Goal: Task Accomplishment & Management: Manage account settings

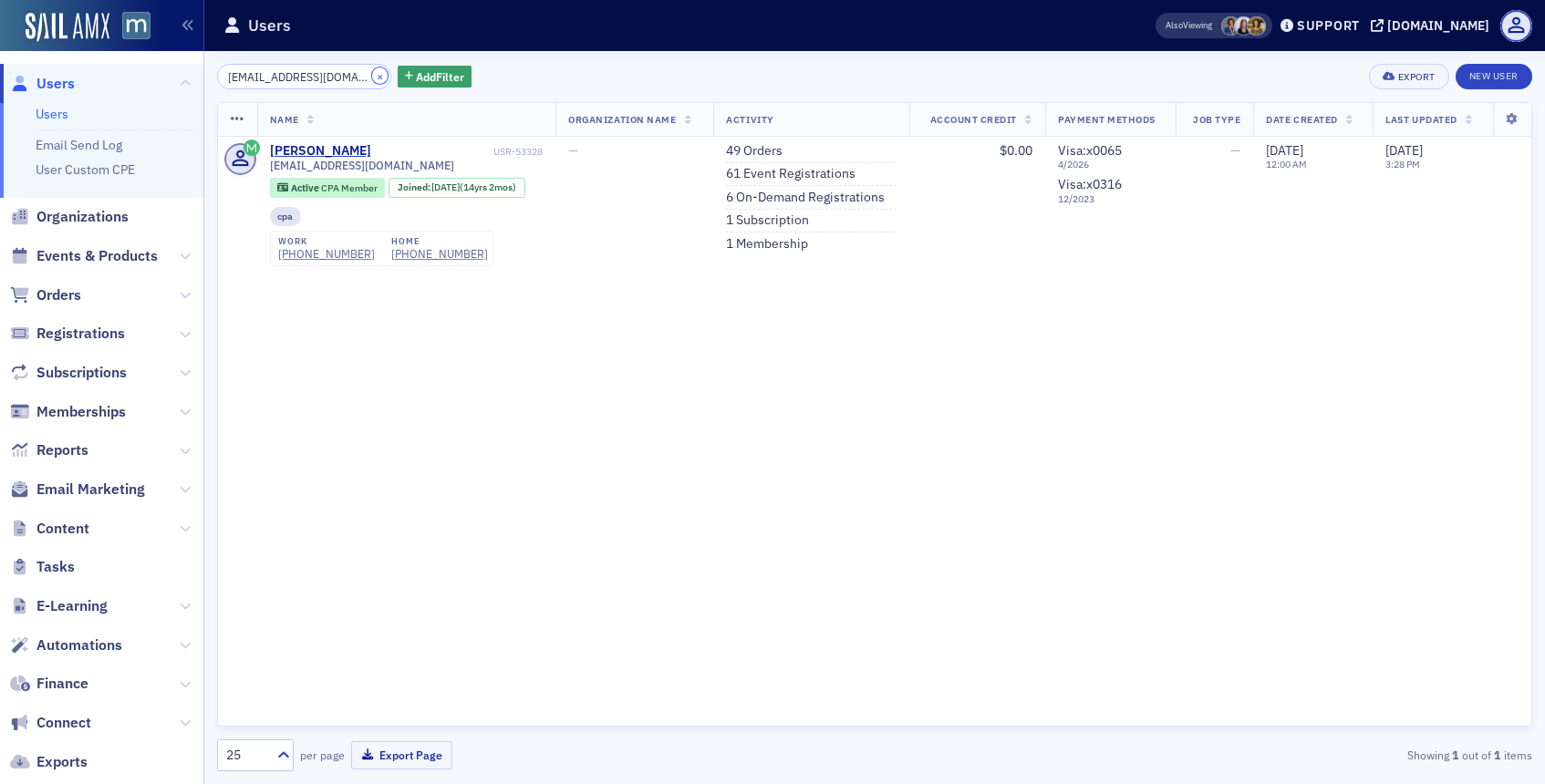
click at [372, 72] on button "×" at bounding box center [380, 76] width 16 height 16
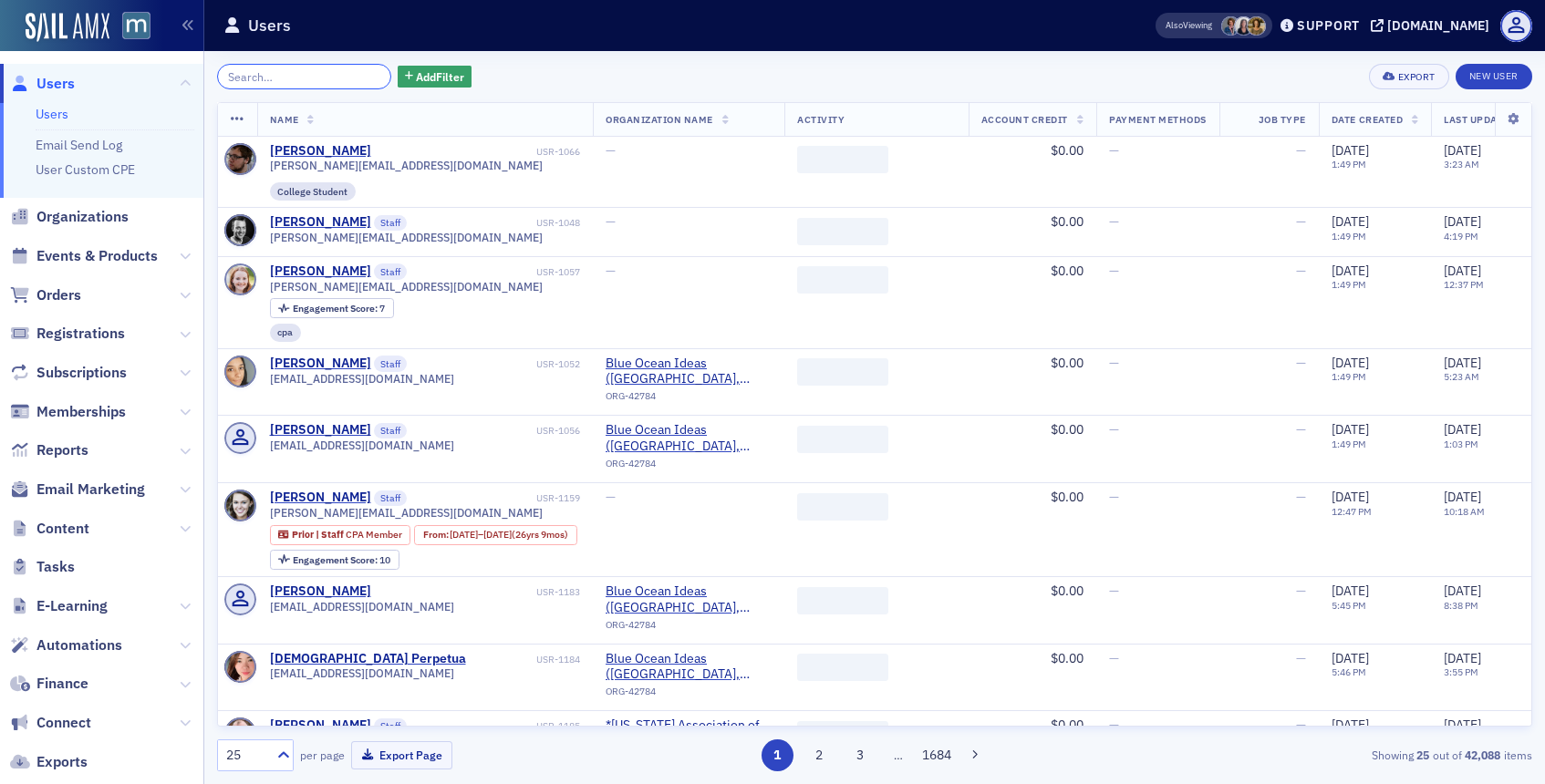
click at [335, 83] on input "search" at bounding box center [304, 77] width 175 height 26
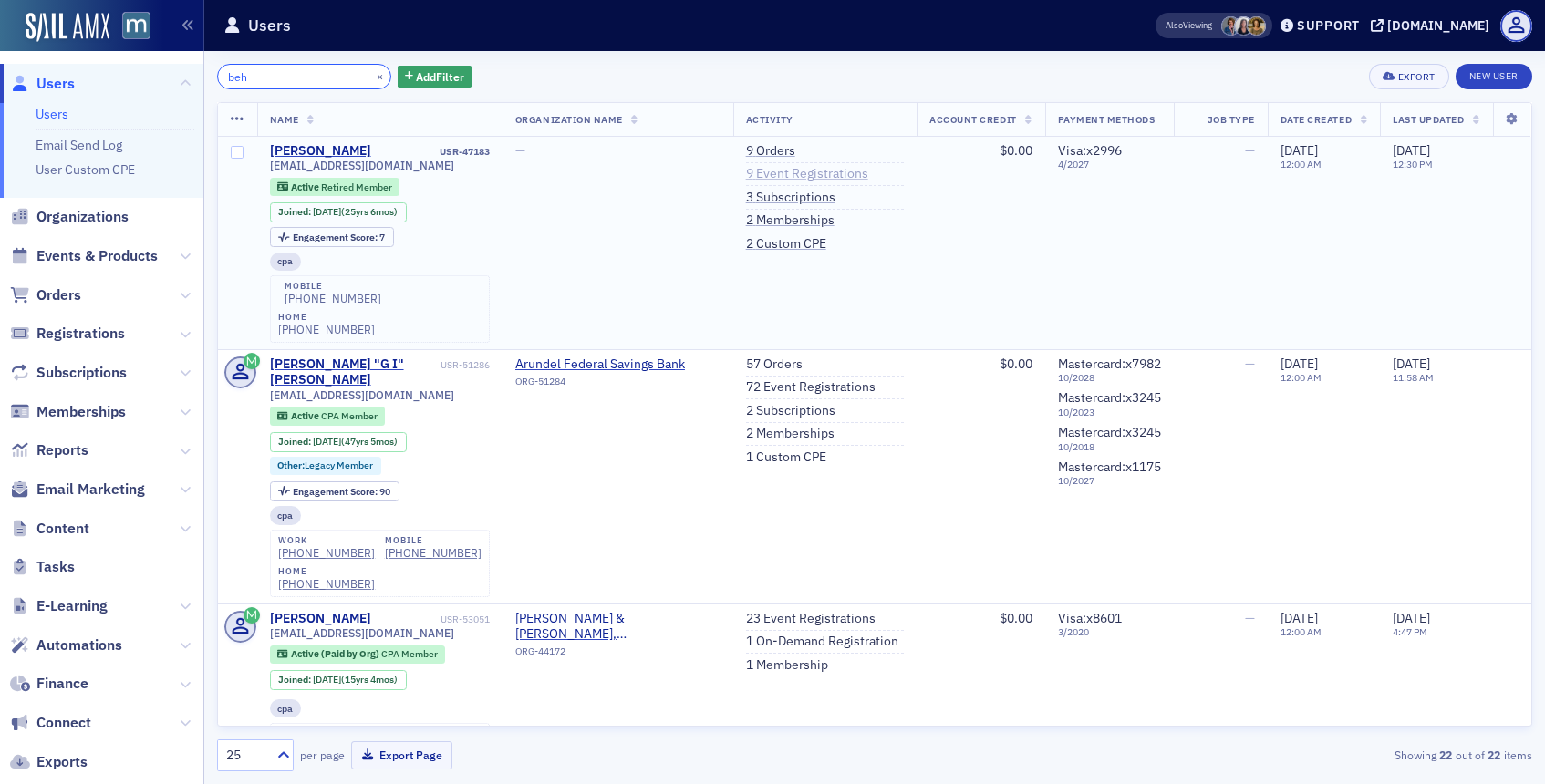
type input "beh"
click at [795, 172] on link "9 Event Registrations" at bounding box center [807, 175] width 123 height 16
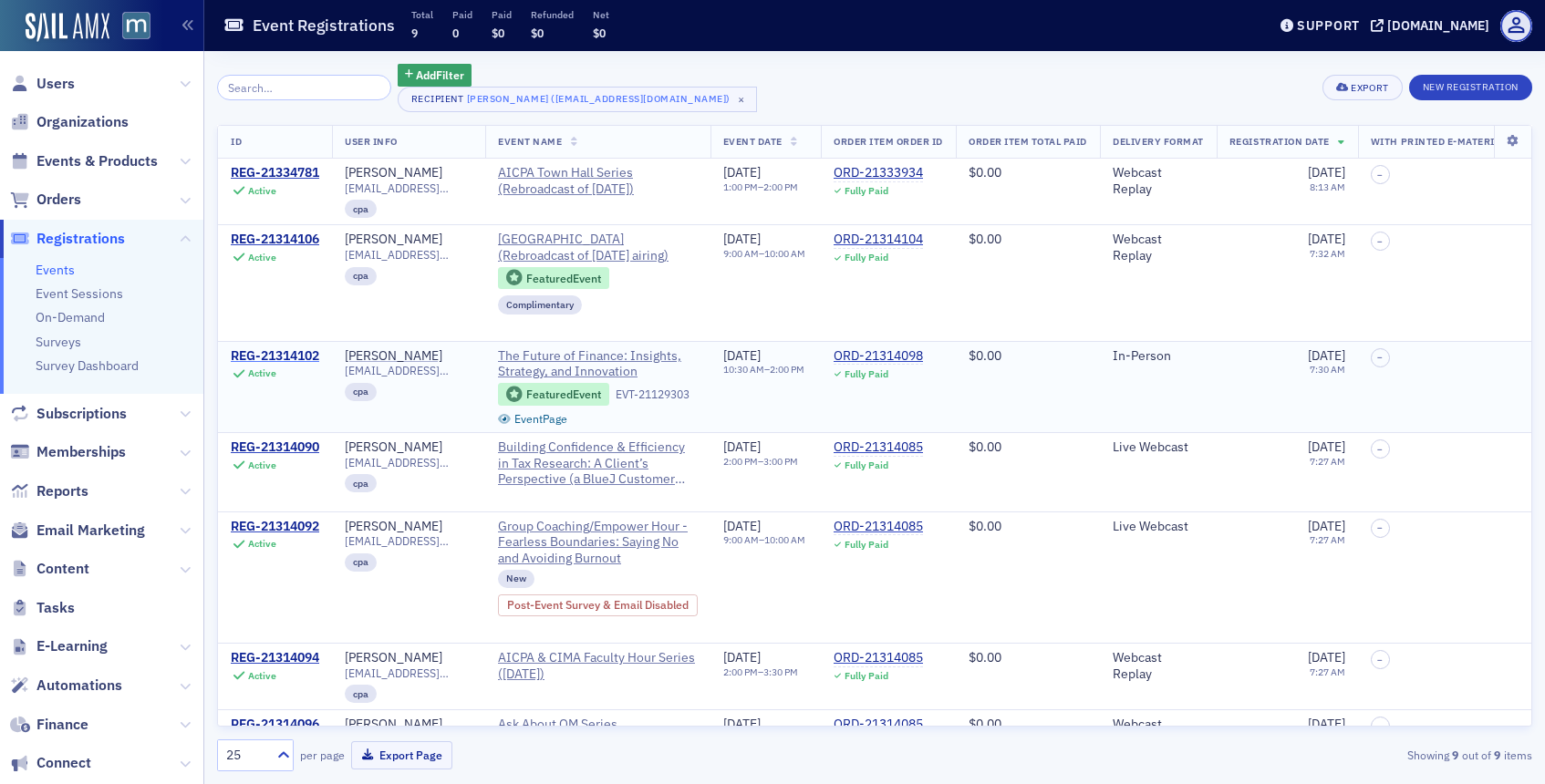
click at [305, 361] on div "REG-21314102" at bounding box center [274, 356] width 89 height 16
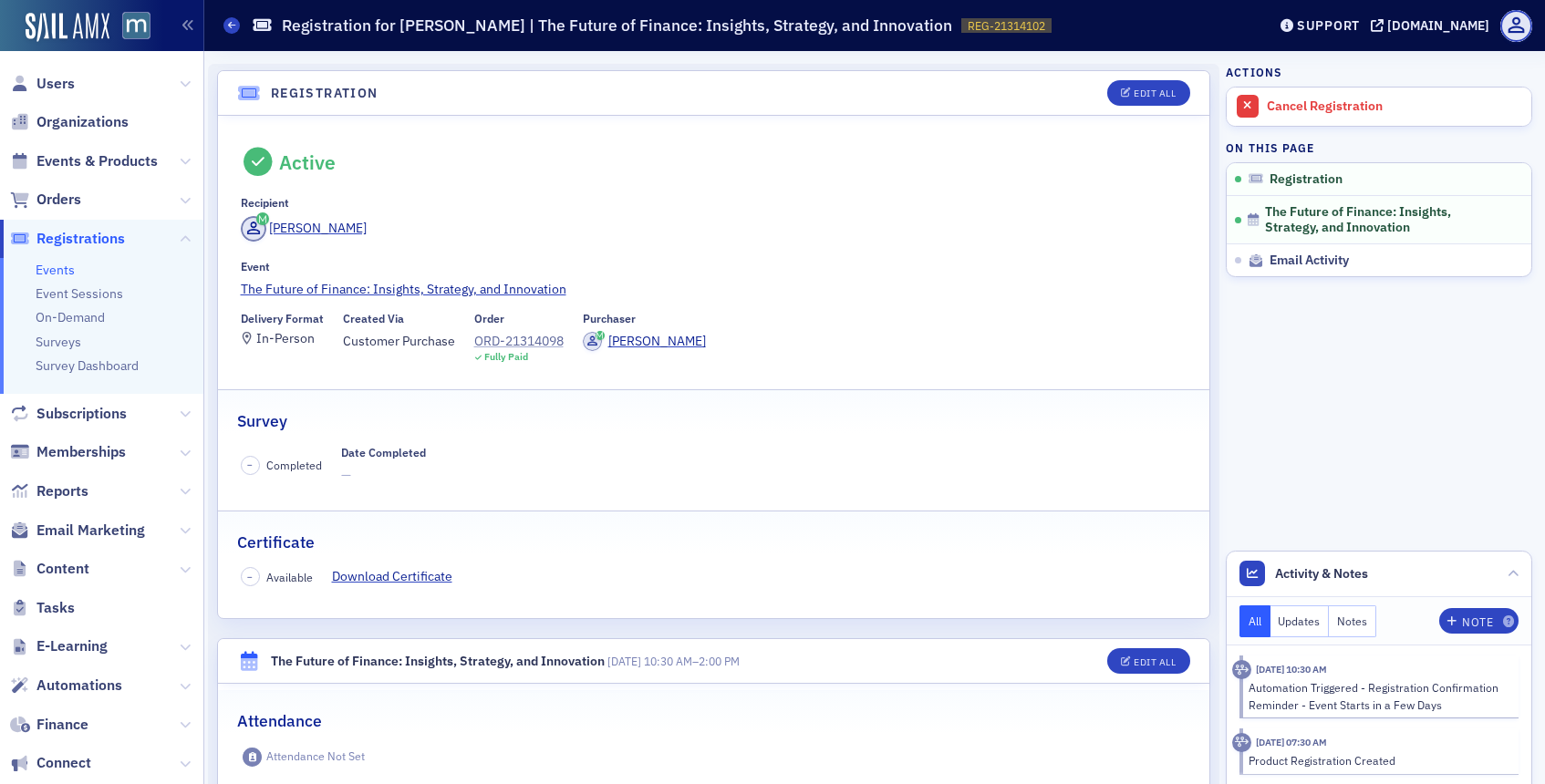
click at [490, 338] on div "ORD-21314098" at bounding box center [519, 341] width 90 height 19
click at [1342, 100] on div "Cancel Registration" at bounding box center [1394, 107] width 255 height 16
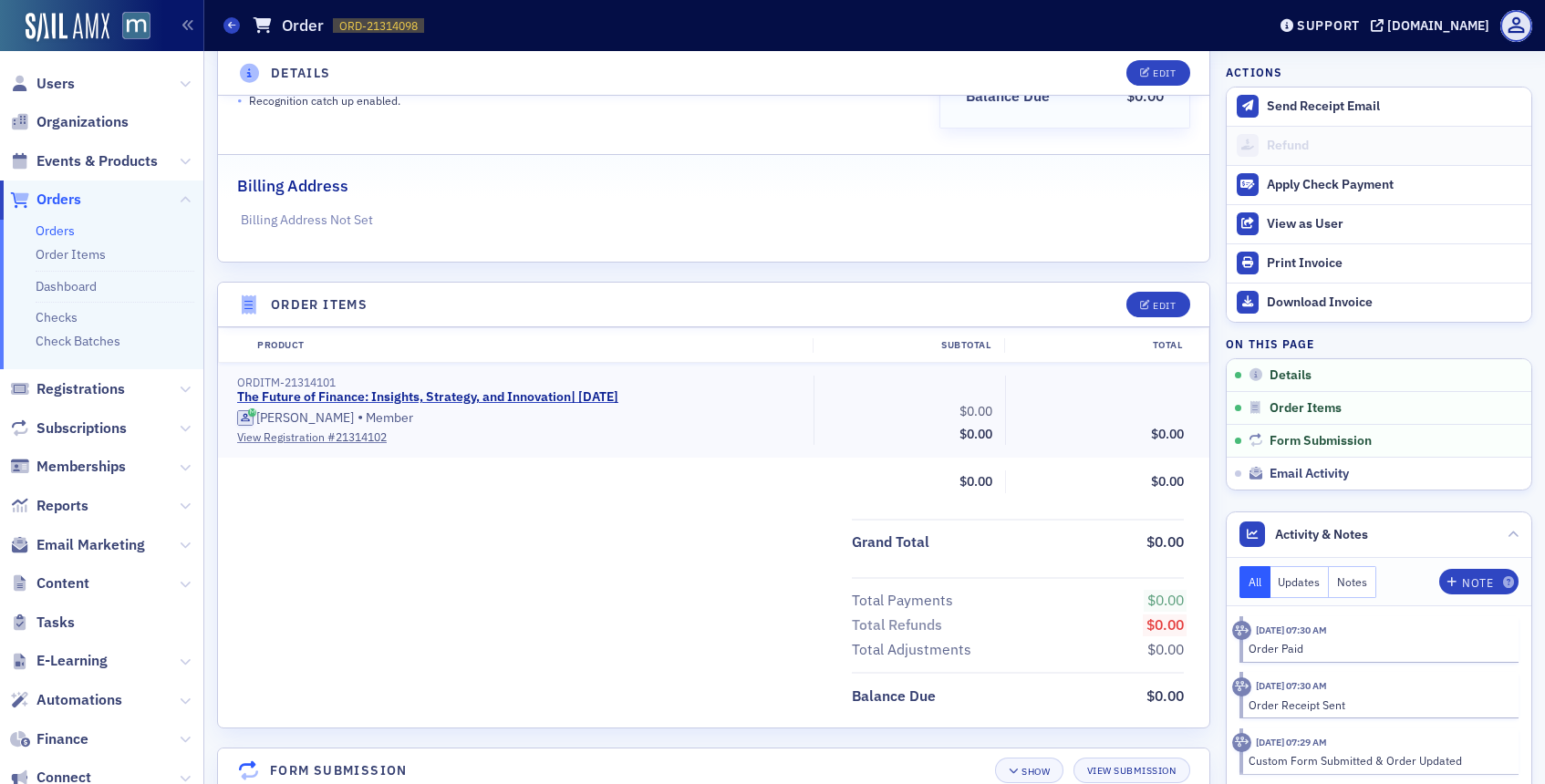
scroll to position [318, 0]
